Goal: Task Accomplishment & Management: Use online tool/utility

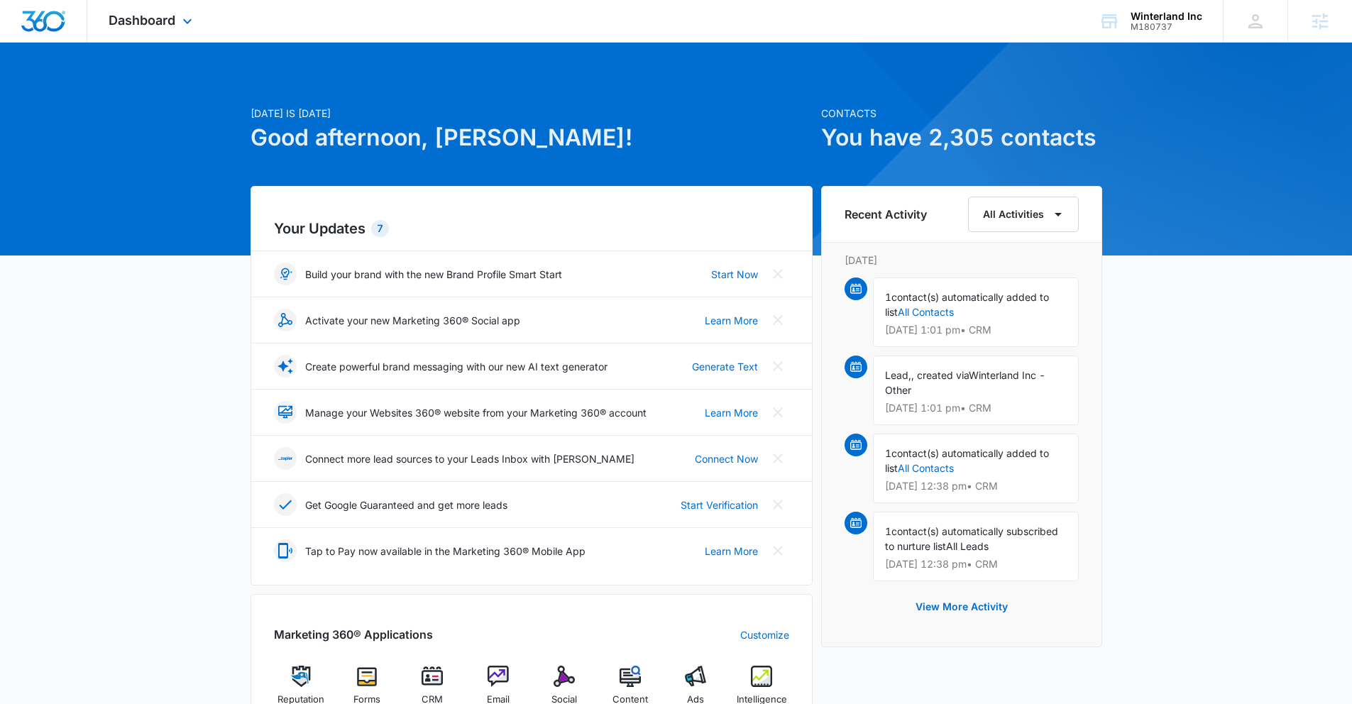
click at [183, 30] on div "Dashboard Apps Reputation Forms CRM Email Social Content Ads Intelligence Files…" at bounding box center [152, 21] width 130 height 42
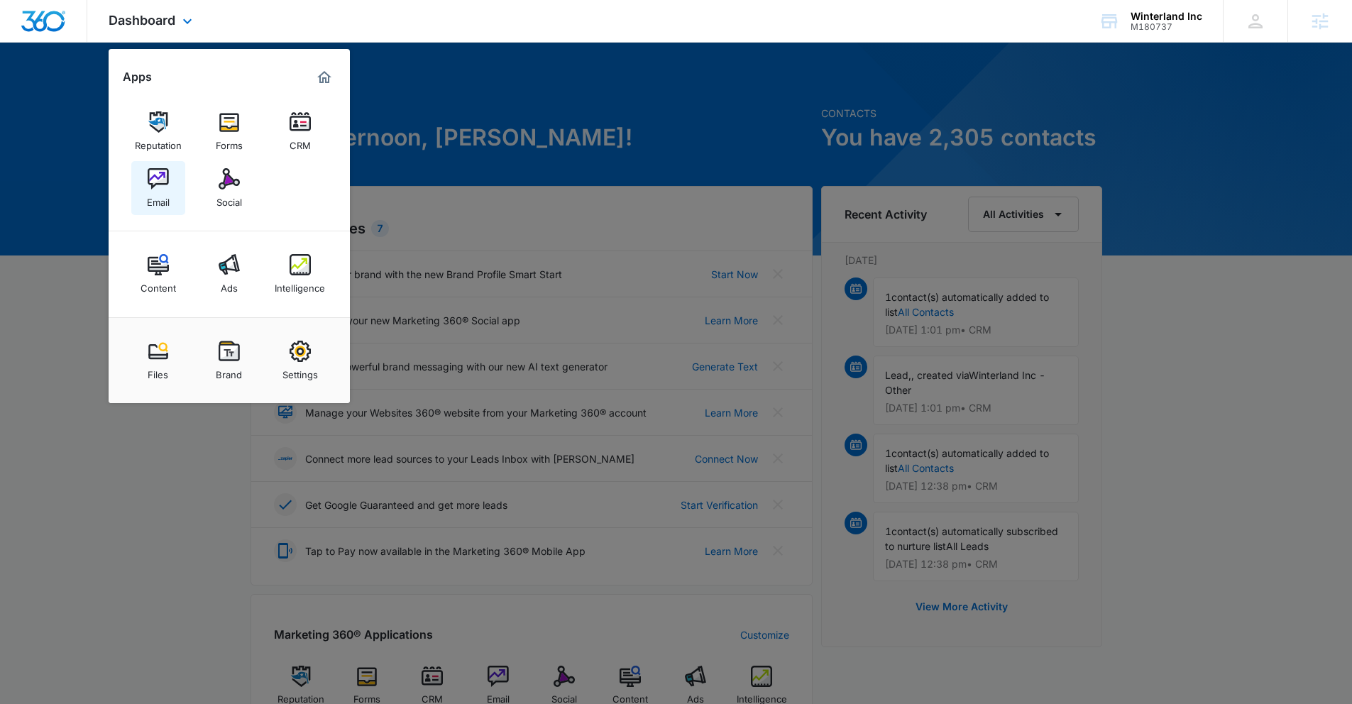
click at [165, 185] on img at bounding box center [158, 178] width 21 height 21
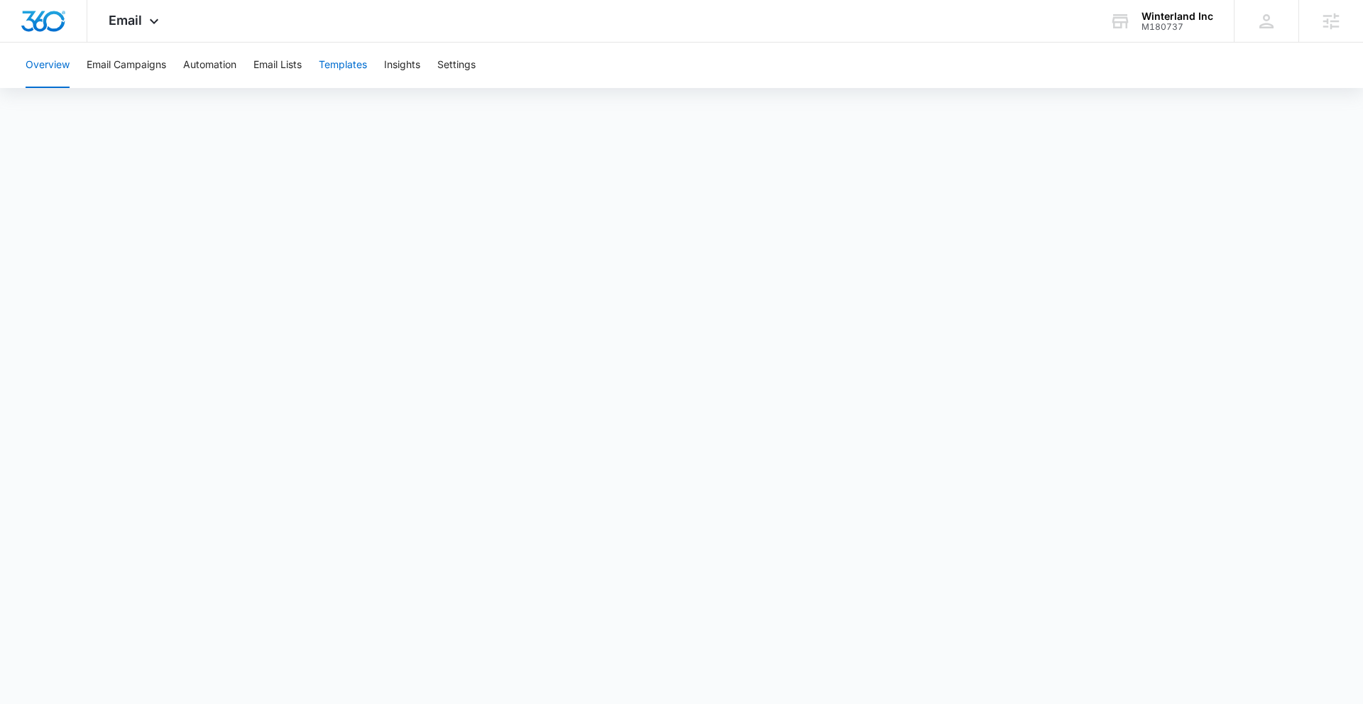
click at [332, 69] on button "Templates" at bounding box center [343, 65] width 48 height 45
